Goal: Communication & Community: Answer question/provide support

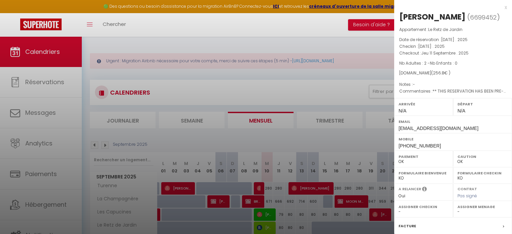
select select "0"
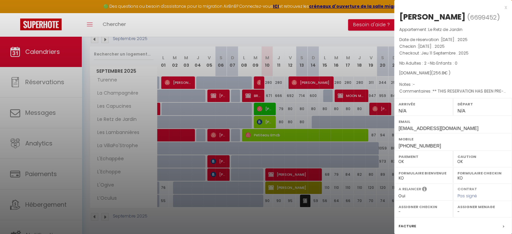
click at [499, 9] on div "x" at bounding box center [450, 7] width 113 height 8
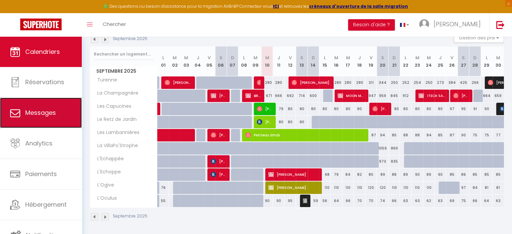
click at [23, 108] on link "Messages" at bounding box center [41, 113] width 82 height 30
select select "message"
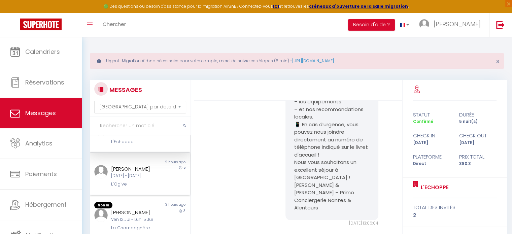
scroll to position [67, 0]
click at [148, 181] on div "[PERSON_NAME] Ven 12 Jui - Lun 15 Jui La Champagnère" at bounding box center [135, 177] width 58 height 23
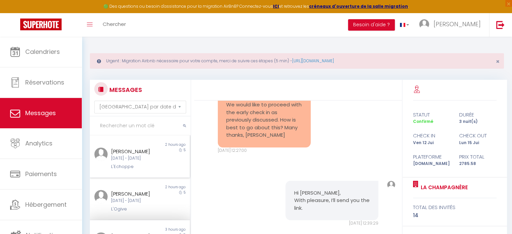
click at [156, 168] on div "L'Echoppe" at bounding box center [136, 166] width 50 height 7
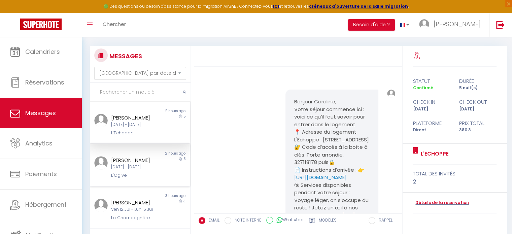
scroll to position [903, 0]
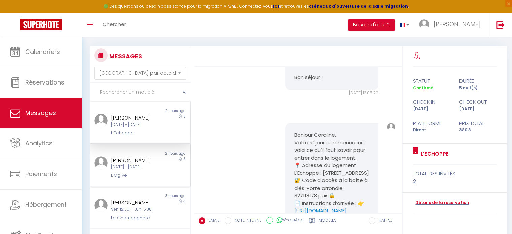
click at [126, 159] on div "[PERSON_NAME]" at bounding box center [136, 160] width 50 height 8
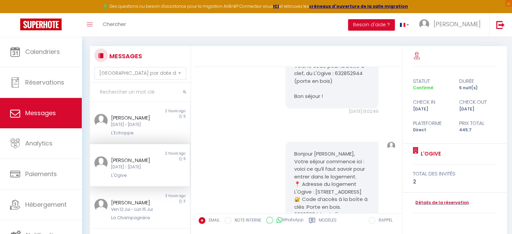
scroll to position [1601, 0]
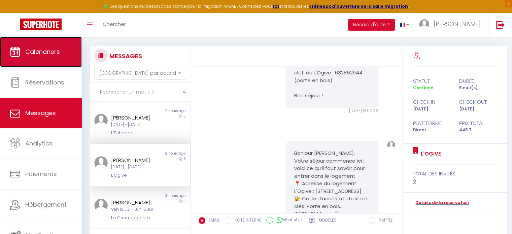
click at [42, 53] on span "Calendriers" at bounding box center [42, 51] width 35 height 8
